Goal: Task Accomplishment & Management: Manage account settings

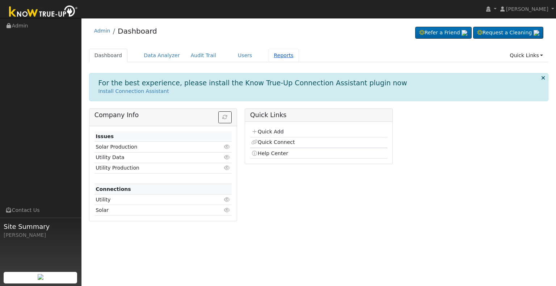
click at [269, 55] on link "Reports" at bounding box center [284, 55] width 30 height 13
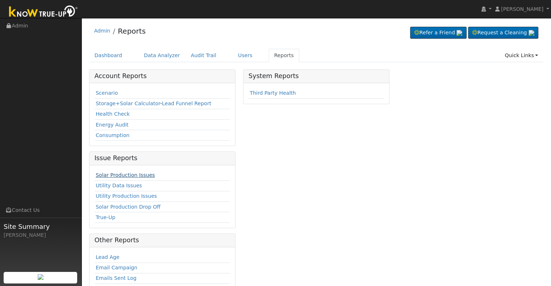
click at [130, 177] on link "Solar Production Issues" at bounding box center [125, 175] width 59 height 6
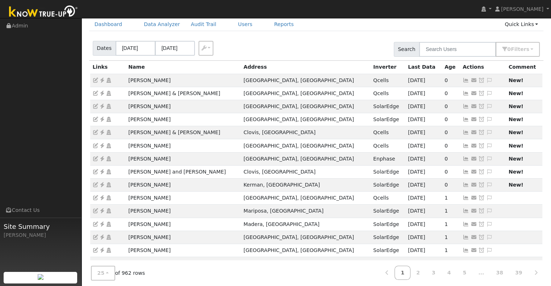
scroll to position [42, 0]
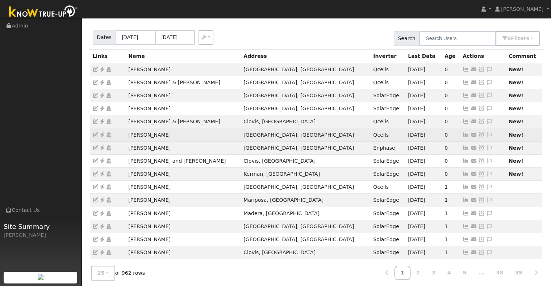
click at [102, 134] on icon at bounding box center [102, 134] width 7 height 5
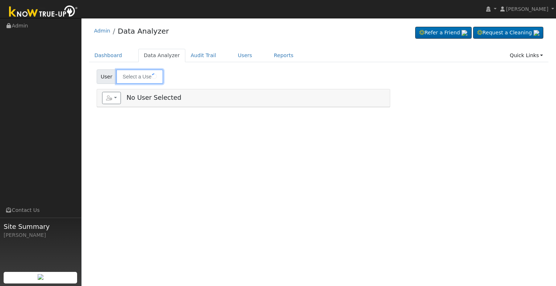
type input "[PERSON_NAME]"
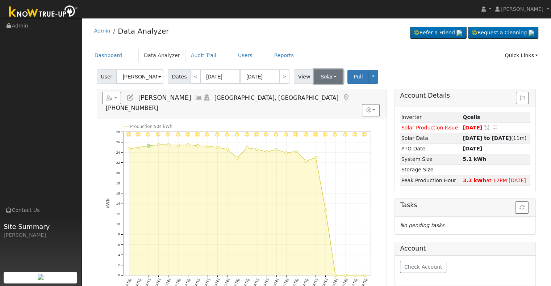
click at [320, 79] on button "Solar" at bounding box center [328, 76] width 29 height 14
click at [317, 90] on link "Utility" at bounding box center [337, 93] width 50 height 10
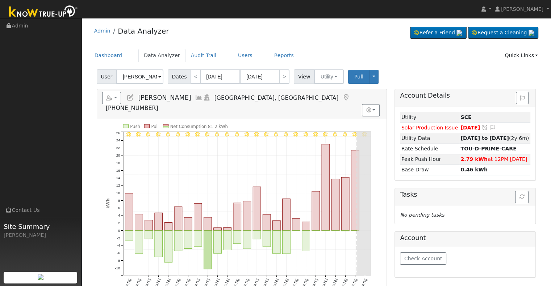
click at [129, 96] on icon at bounding box center [130, 97] width 8 height 7
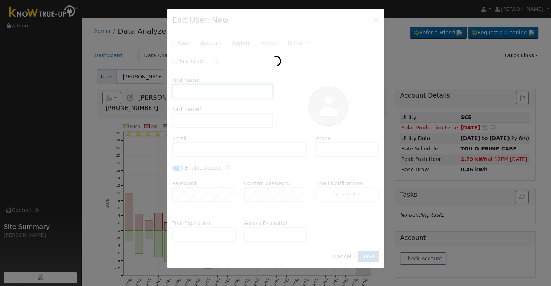
type input "[DATE]"
type input "[PERSON_NAME]"
type input "[EMAIL_ADDRESS][DOMAIN_NAME]"
type input "[PHONE_NUMBER]"
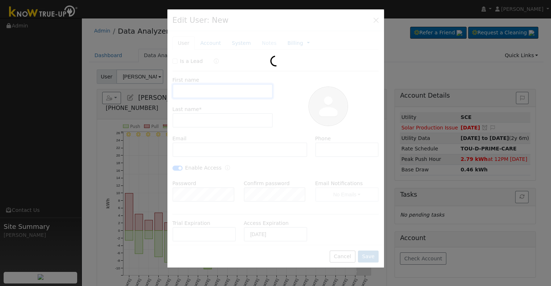
checkbox input "true"
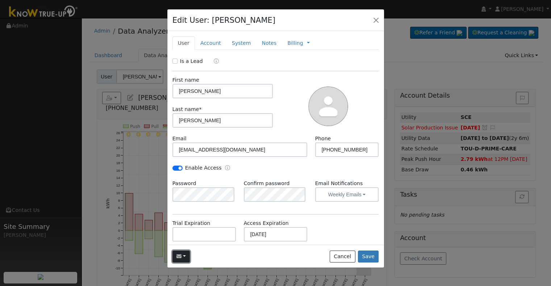
click at [180, 254] on icon "button" at bounding box center [178, 256] width 5 height 5
click at [167, 230] on h6 "Email Templates" at bounding box center [165, 230] width 37 height 5
click at [182, 254] on button "button" at bounding box center [181, 257] width 18 height 12
click at [0, 0] on link "Connect Solar Account" at bounding box center [0, 0] width 0 height 0
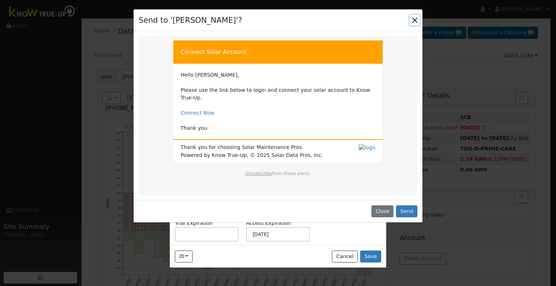
drag, startPoint x: 416, startPoint y: 18, endPoint x: 401, endPoint y: 27, distance: 16.9
click at [414, 19] on button "Close" at bounding box center [415, 20] width 10 height 10
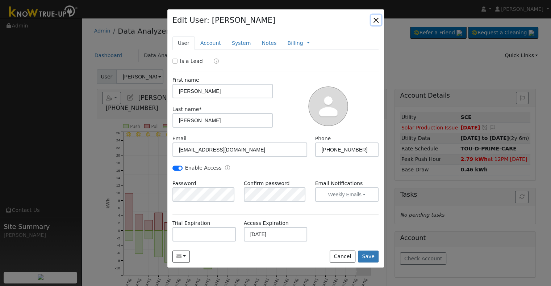
click at [374, 20] on button "button" at bounding box center [376, 20] width 10 height 10
